Goal: Information Seeking & Learning: Learn about a topic

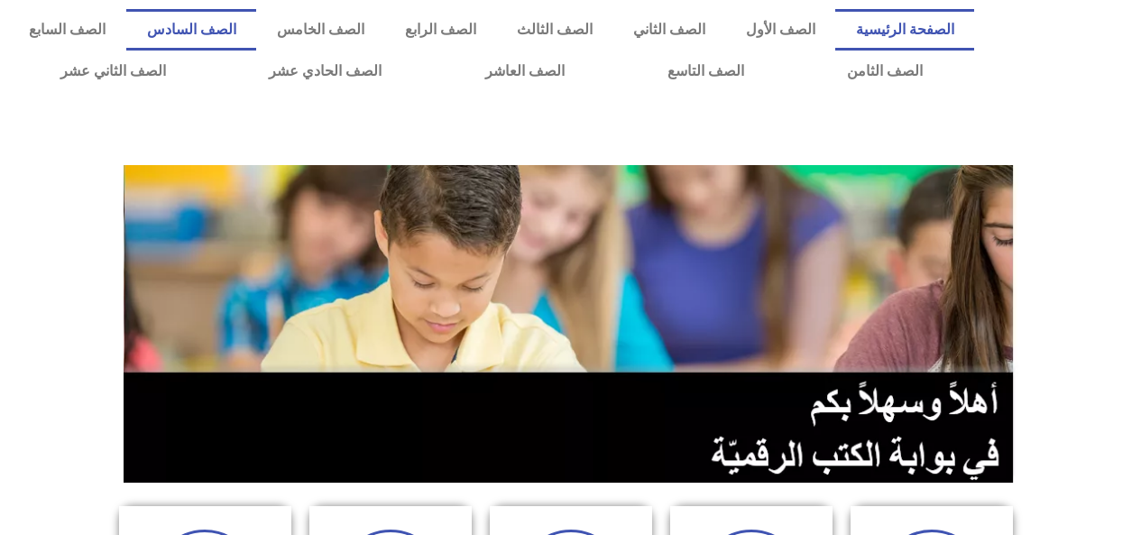
click at [256, 27] on link "الصف السادس" at bounding box center [191, 30] width 130 height 42
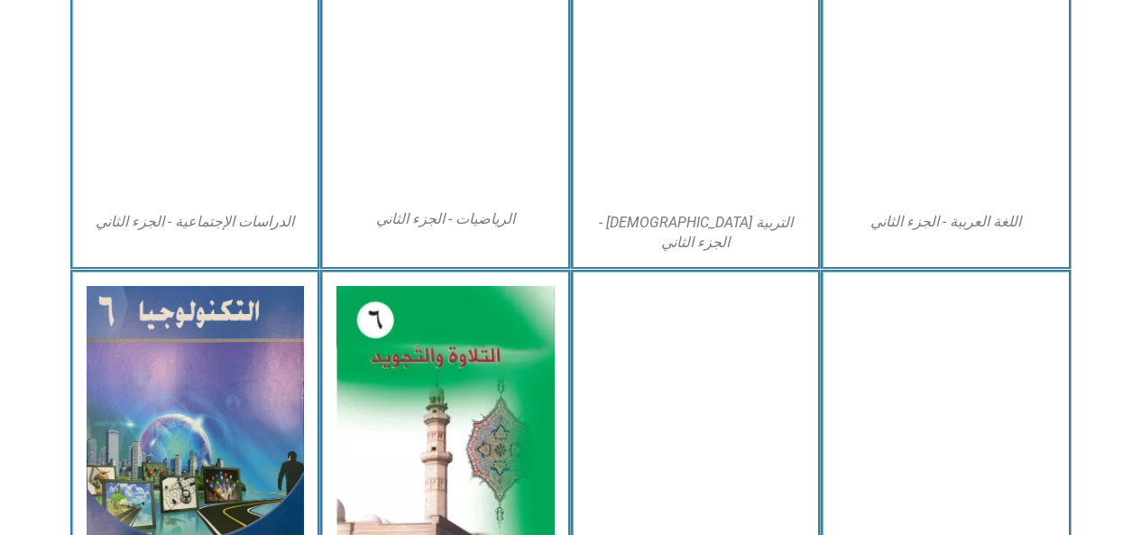
scroll to position [993, 0]
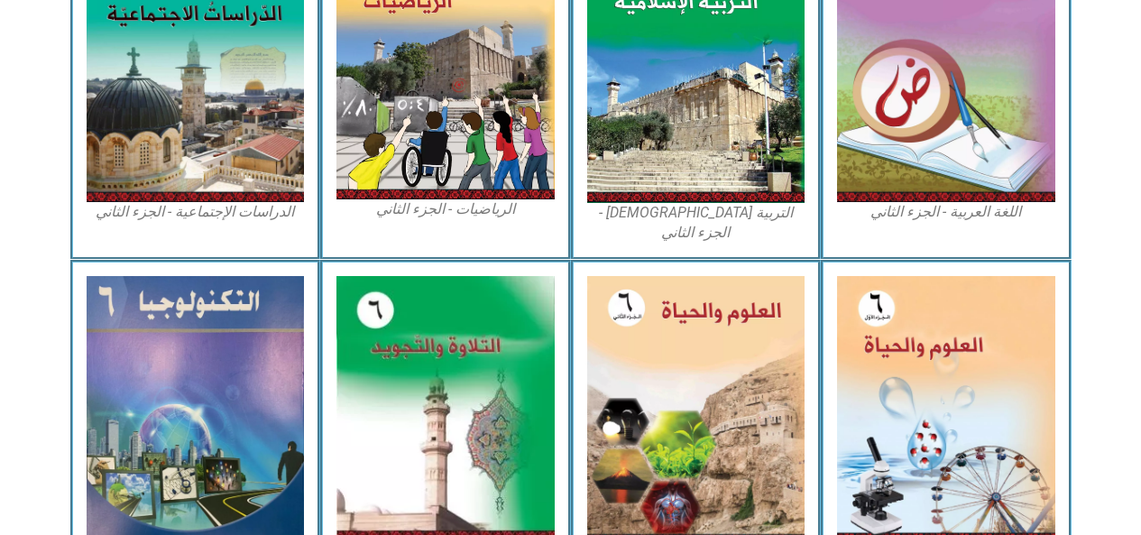
click at [914, 321] on img at bounding box center [946, 409] width 218 height 266
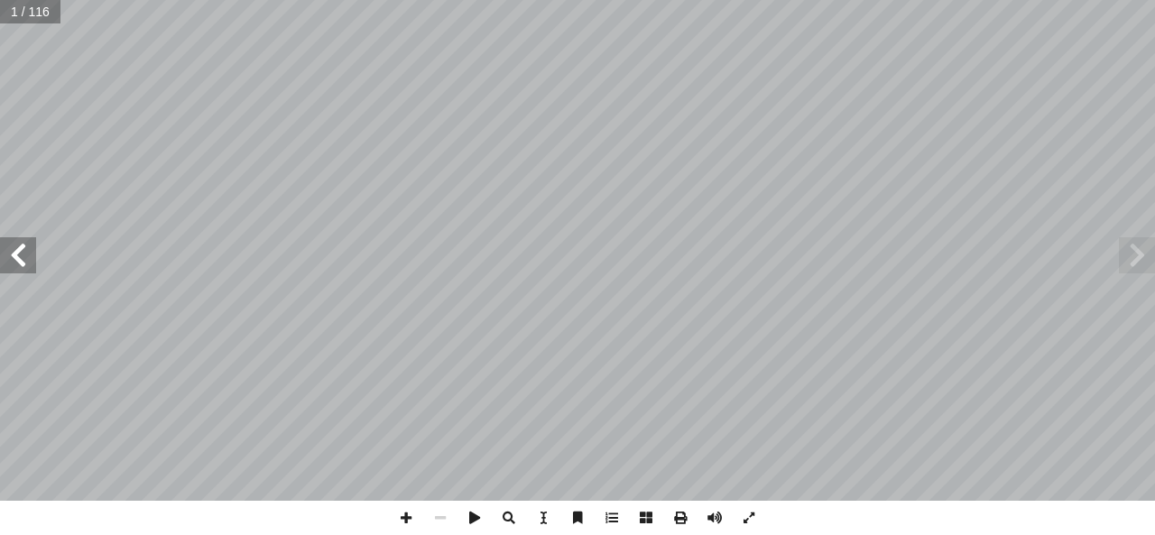
click at [17, 255] on span at bounding box center [18, 255] width 36 height 36
click at [16, 248] on span at bounding box center [18, 255] width 36 height 36
click at [15, 253] on span at bounding box center [18, 255] width 36 height 36
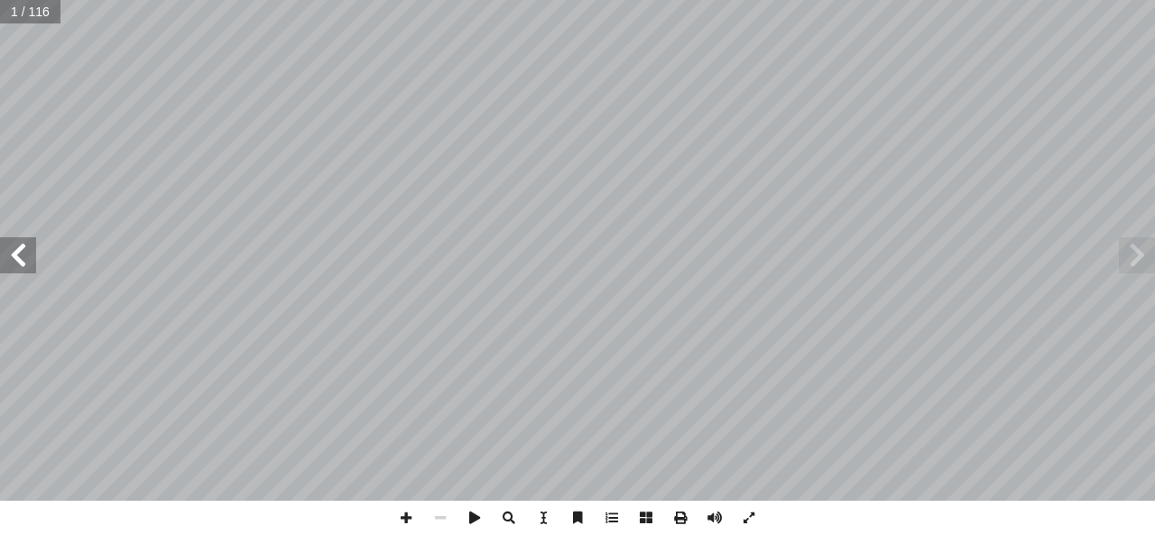
click at [19, 254] on span at bounding box center [18, 255] width 36 height 36
click at [17, 257] on span at bounding box center [18, 255] width 36 height 36
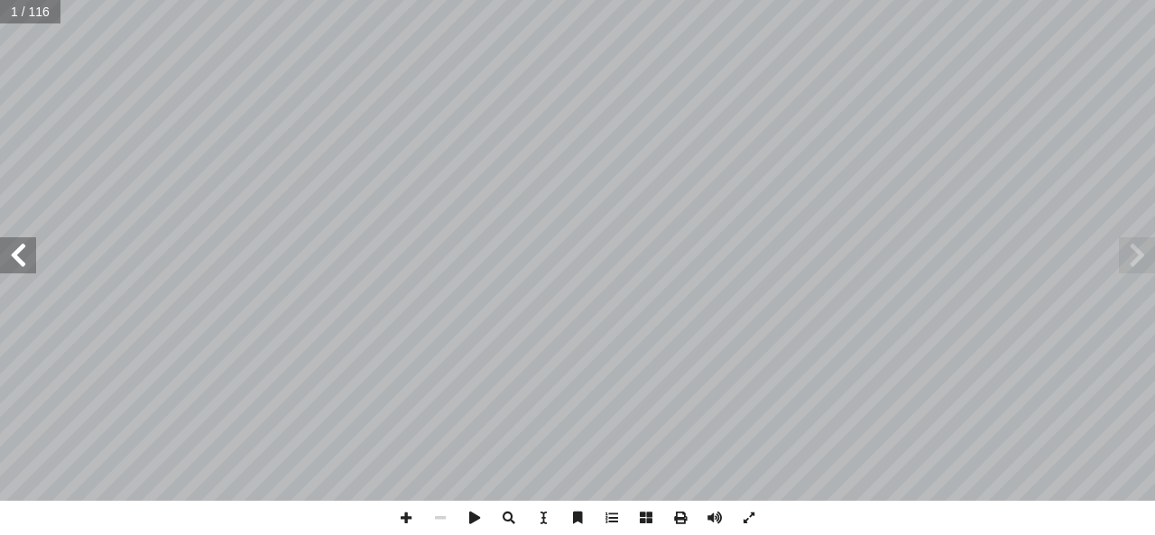
click at [20, 257] on span at bounding box center [18, 255] width 36 height 36
click at [13, 253] on span at bounding box center [18, 255] width 36 height 36
click at [15, 257] on span at bounding box center [18, 255] width 36 height 36
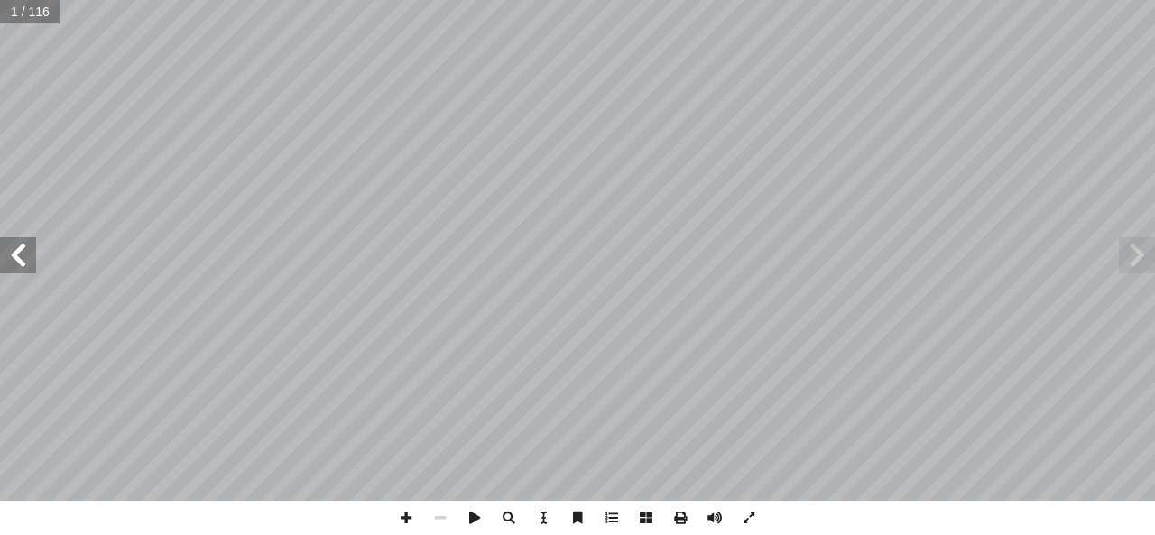
click at [19, 257] on span at bounding box center [18, 255] width 36 height 36
click at [15, 257] on span at bounding box center [18, 255] width 36 height 36
click at [17, 255] on span at bounding box center [18, 255] width 36 height 36
click at [16, 253] on span at bounding box center [18, 255] width 36 height 36
click at [1132, 256] on span at bounding box center [1137, 255] width 36 height 36
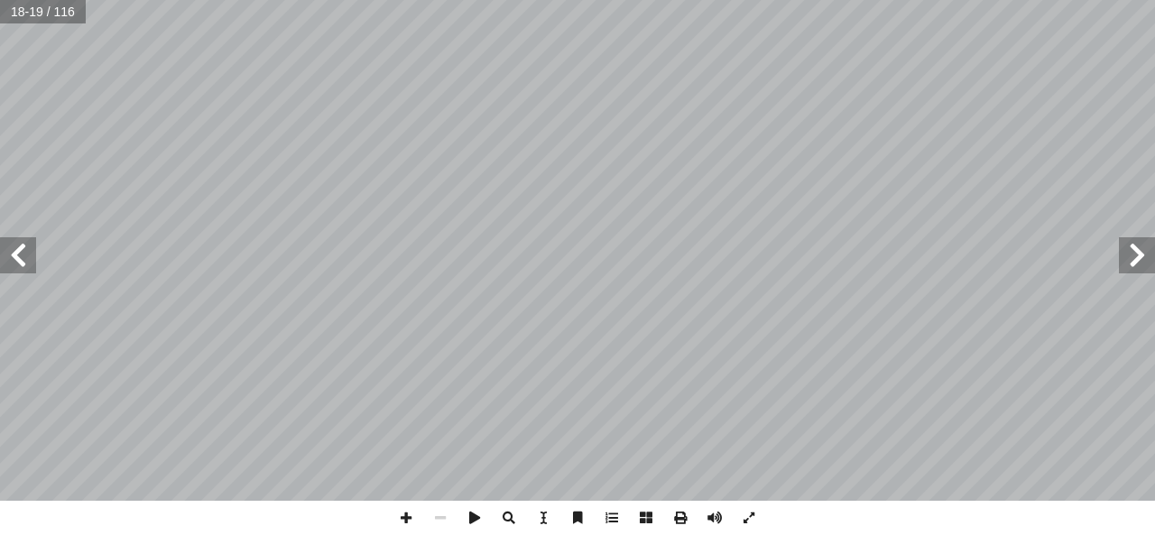
click at [27, 257] on span at bounding box center [18, 255] width 36 height 36
